Goal: Obtain resource: Download file/media

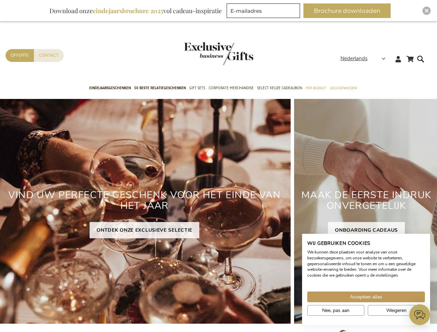
click at [218, 166] on div "VIND UW PERFECTE GESCHENK VOOR HET EINDE VAN HET JAAR ONTDEK ONZE EXCLUSIEVE SE…" at bounding box center [144, 211] width 292 height 225
click at [365, 58] on span "Nederlands" at bounding box center [353, 59] width 27 height 8
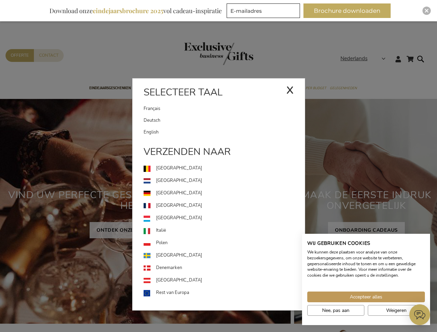
click at [350, 11] on button "Brochure downloaden" at bounding box center [346, 10] width 87 height 15
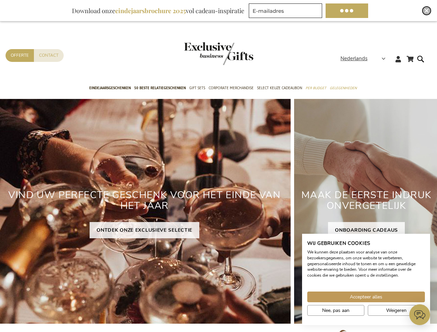
click at [426, 11] on img "Close" at bounding box center [426, 11] width 4 height 4
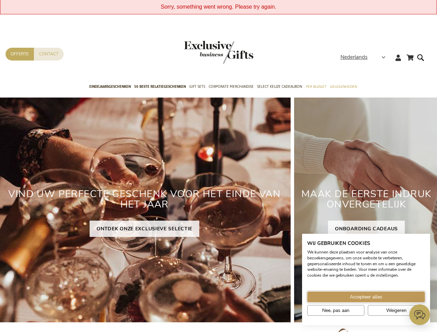
click at [366, 297] on span "Accepteer alles" at bounding box center [366, 296] width 33 height 7
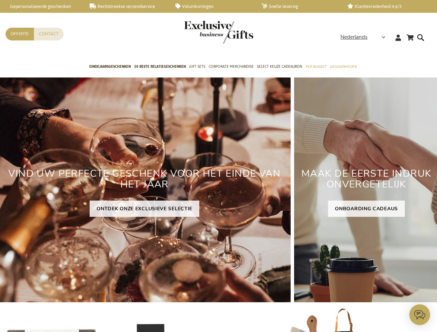
click at [420, 315] on icon at bounding box center [419, 314] width 21 height 21
